Goal: Use online tool/utility

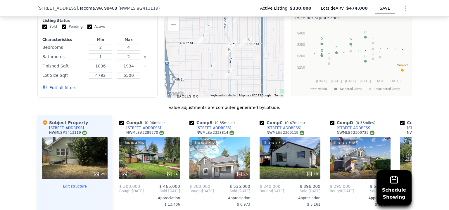
scroll to position [587, 0]
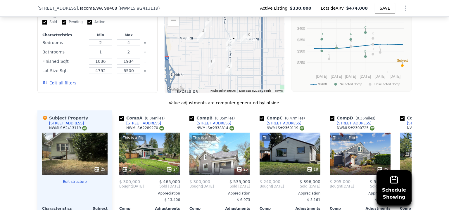
click at [75, 184] on button "Edit structure" at bounding box center [74, 181] width 65 height 5
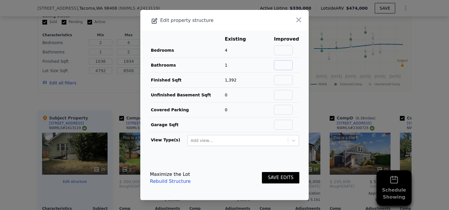
click at [280, 68] on input "text" at bounding box center [283, 65] width 19 height 10
type input "2"
click at [281, 177] on button "SAVE EDITS" at bounding box center [280, 177] width 37 height 11
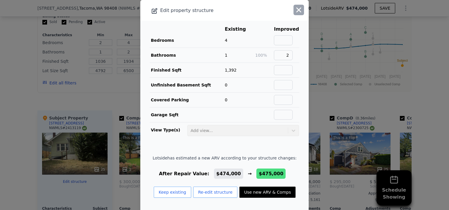
click at [296, 10] on icon "button" at bounding box center [298, 10] width 5 height 5
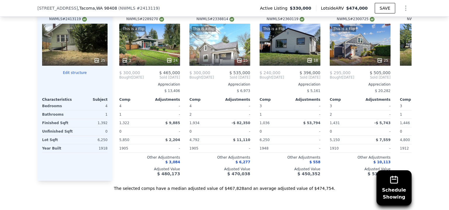
scroll to position [699, 0]
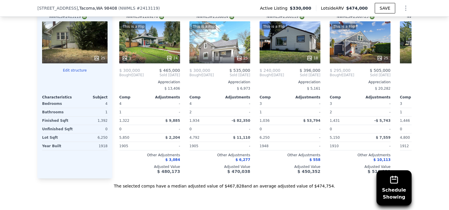
click at [82, 45] on div "25" at bounding box center [74, 42] width 65 height 42
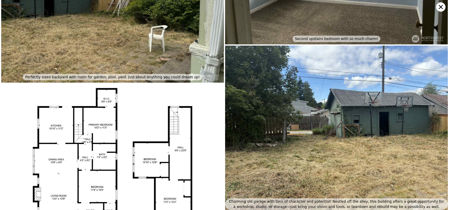
scroll to position [2854, 0]
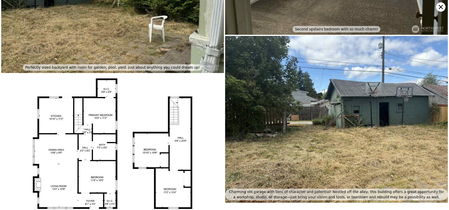
click at [440, 6] on icon at bounding box center [440, 6] width 9 height 9
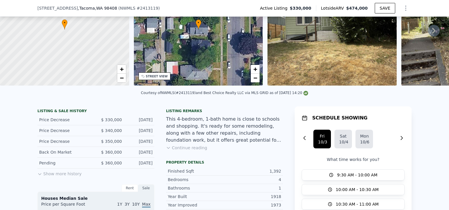
scroll to position [0, 0]
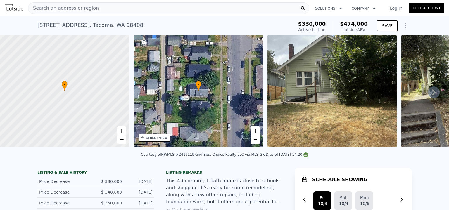
click at [274, 8] on div "Search an address or region" at bounding box center [168, 8] width 281 height 12
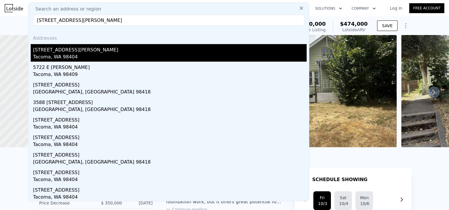
type input "[STREET_ADDRESS][PERSON_NAME]"
click at [81, 54] on div "Tacoma, WA 98404" at bounding box center [170, 57] width 274 height 8
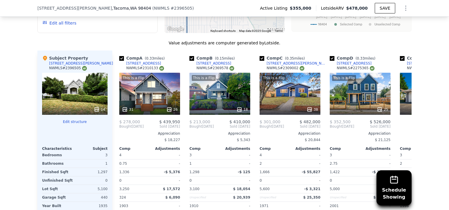
scroll to position [676, 0]
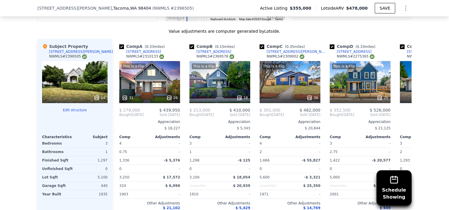
click at [71, 90] on div "14" at bounding box center [74, 82] width 65 height 42
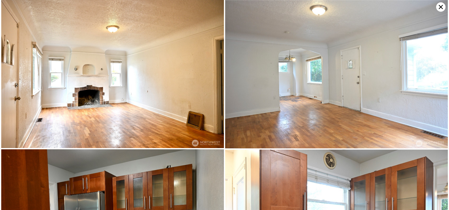
scroll to position [148, 0]
